Goal: Task Accomplishment & Management: Manage account settings

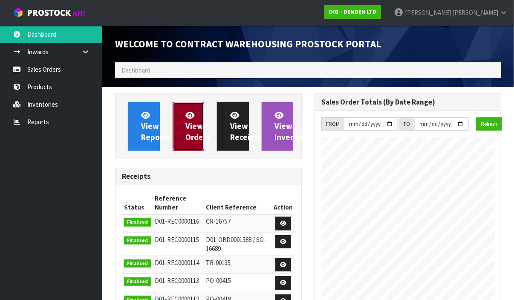
scroll to position [407, 200]
drag, startPoint x: 0, startPoint y: 0, endPoint x: 182, endPoint y: 125, distance: 220.6
click at [182, 125] on link "View Orders" at bounding box center [189, 126] width 32 height 49
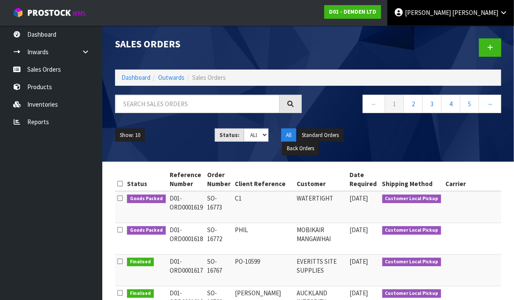
click at [503, 14] on icon at bounding box center [504, 12] width 8 height 6
click at [461, 32] on link "Logout" at bounding box center [479, 34] width 67 height 12
